Goal: Information Seeking & Learning: Learn about a topic

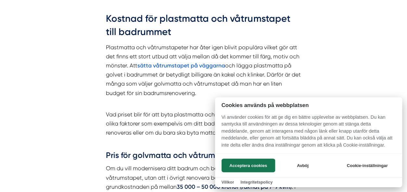
scroll to position [584, 0]
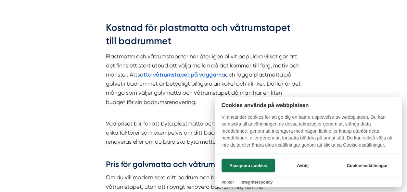
click at [149, 75] on div at bounding box center [203, 96] width 407 height 192
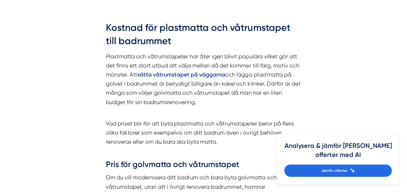
click at [156, 74] on strong "sätta våtrumstapet på väggarna" at bounding box center [181, 74] width 88 height 7
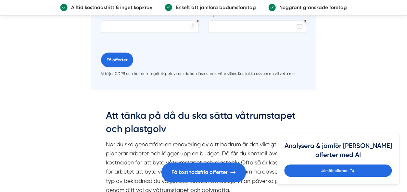
scroll to position [1428, 0]
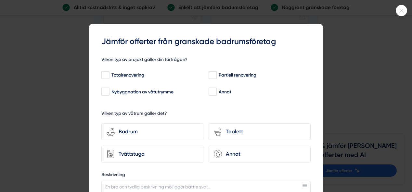
click at [403, 10] on icon at bounding box center [401, 11] width 11 height 4
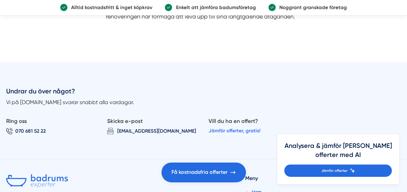
scroll to position [2532, 0]
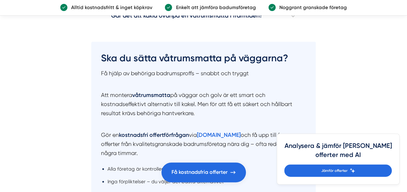
scroll to position [909, 0]
